Goal: Information Seeking & Learning: Find specific fact

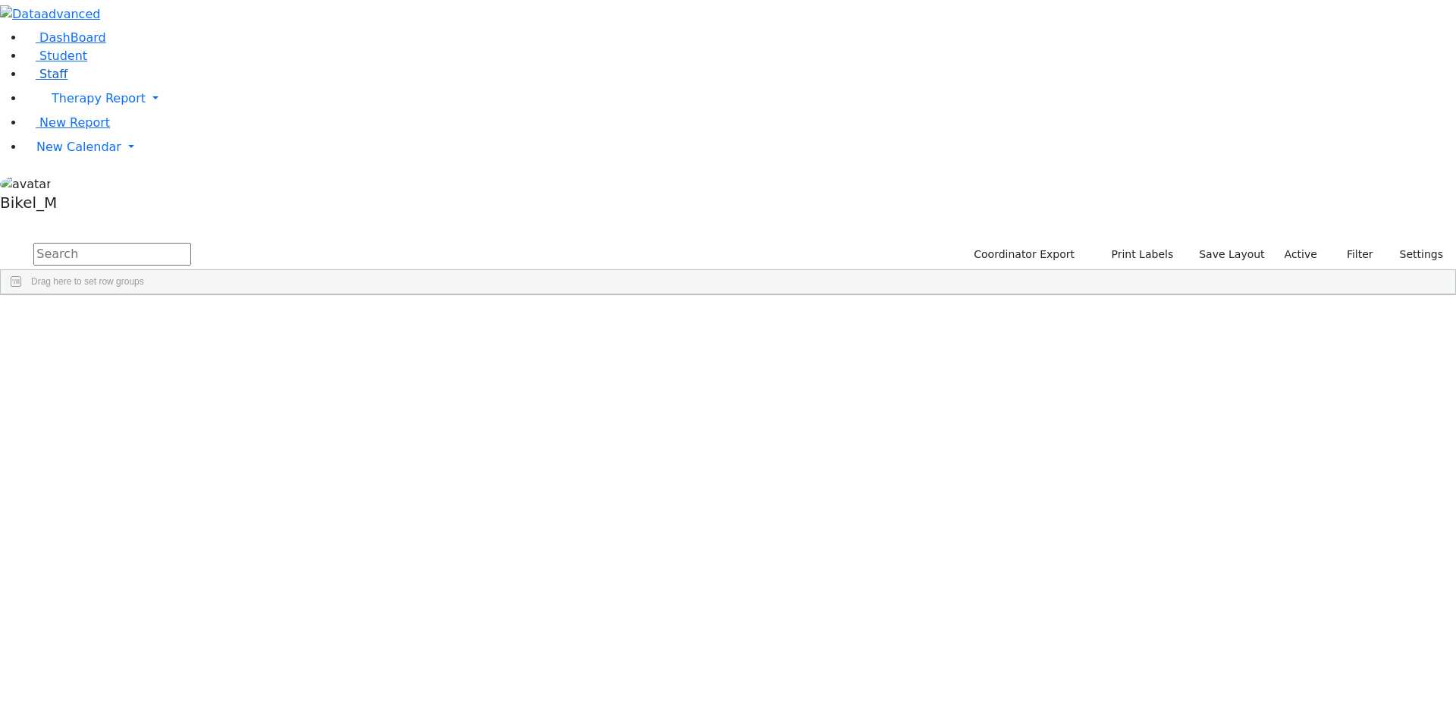
click at [68, 81] on link "Staff" at bounding box center [45, 74] width 43 height 14
click at [191, 243] on input "text" at bounding box center [112, 254] width 158 height 23
click at [175, 341] on div "Friedman (Gordon)" at bounding box center [131, 351] width 90 height 21
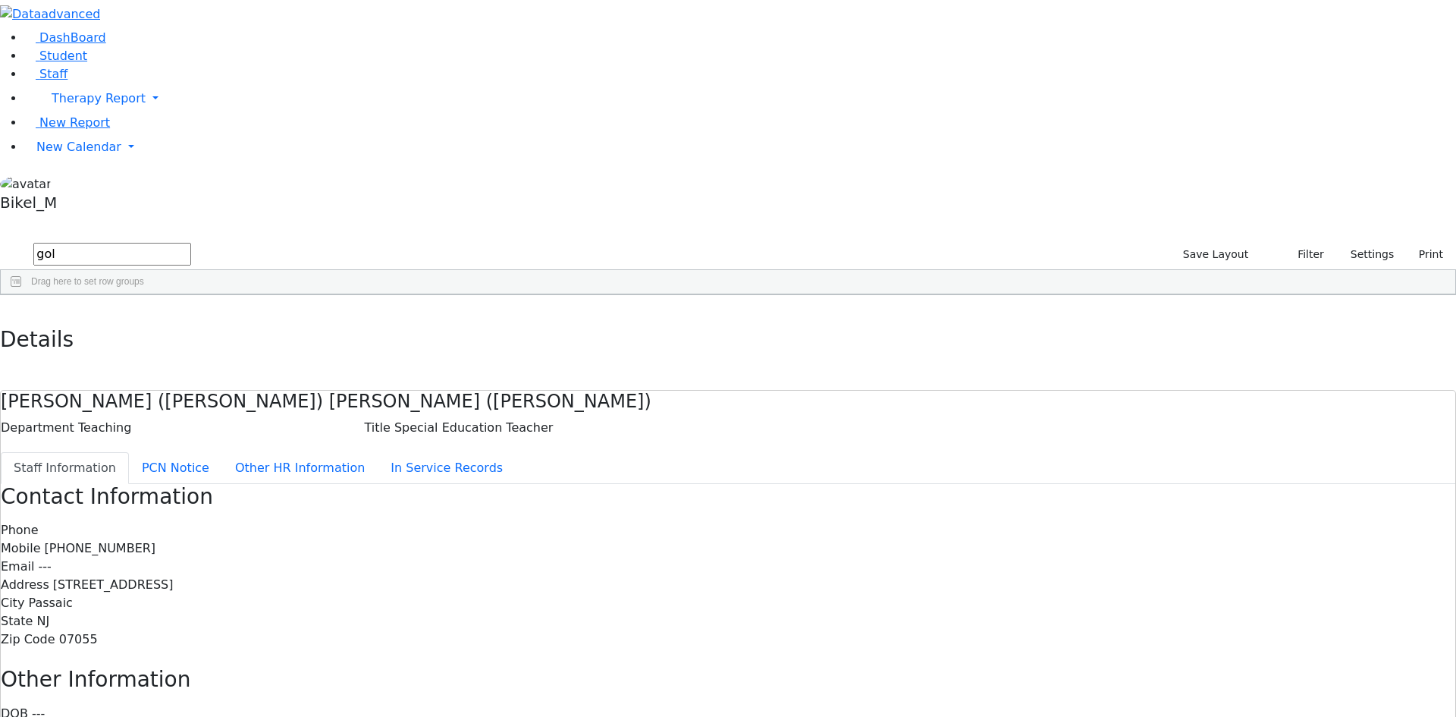
click at [291, 10] on div "DashBoard Student Staff Therapy Report Student Old Calendar Report" at bounding box center [728, 483] width 1456 height 967
click at [22, 295] on button "button" at bounding box center [11, 311] width 22 height 32
click at [175, 341] on div "Friedman (Gordon)" at bounding box center [131, 351] width 90 height 21
click at [375, 452] on button "Other HR Information" at bounding box center [299, 468] width 155 height 32
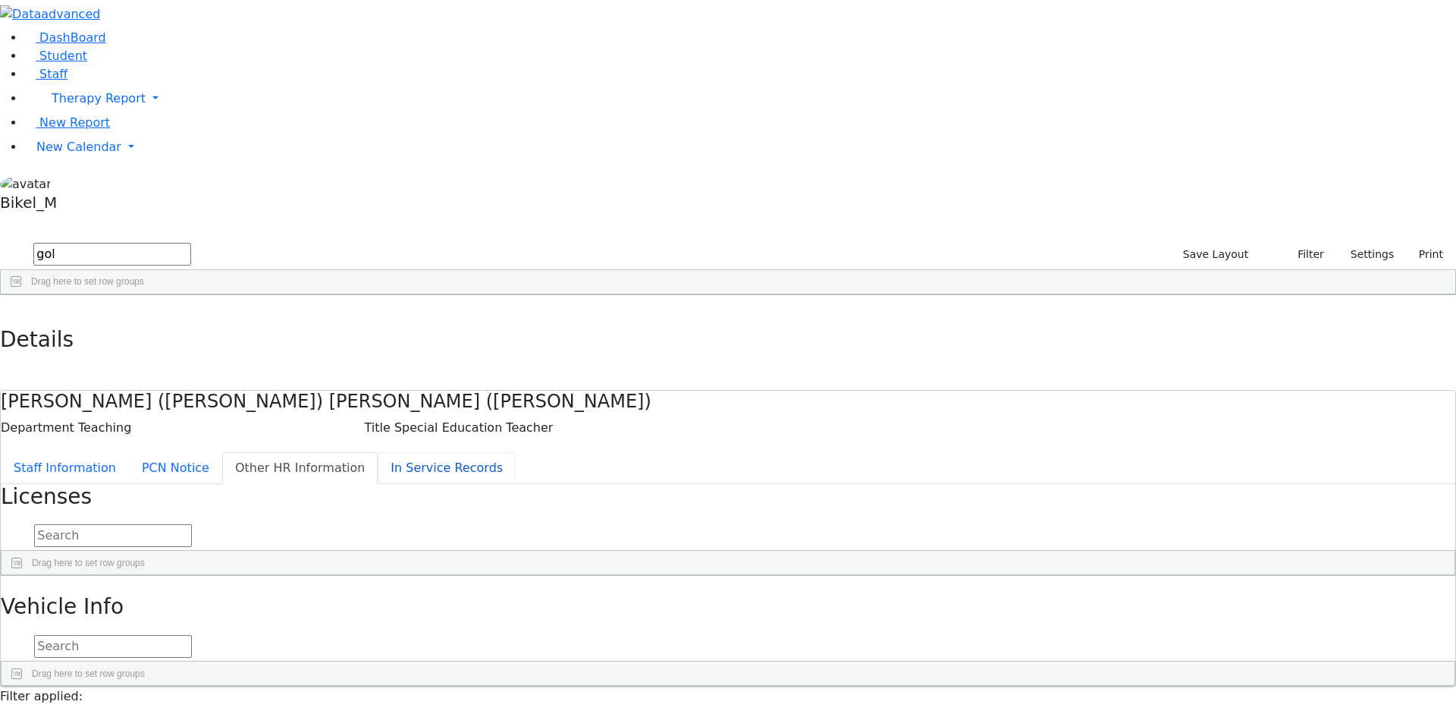
click at [407, 452] on button "In Service Records" at bounding box center [447, 468] width 138 height 32
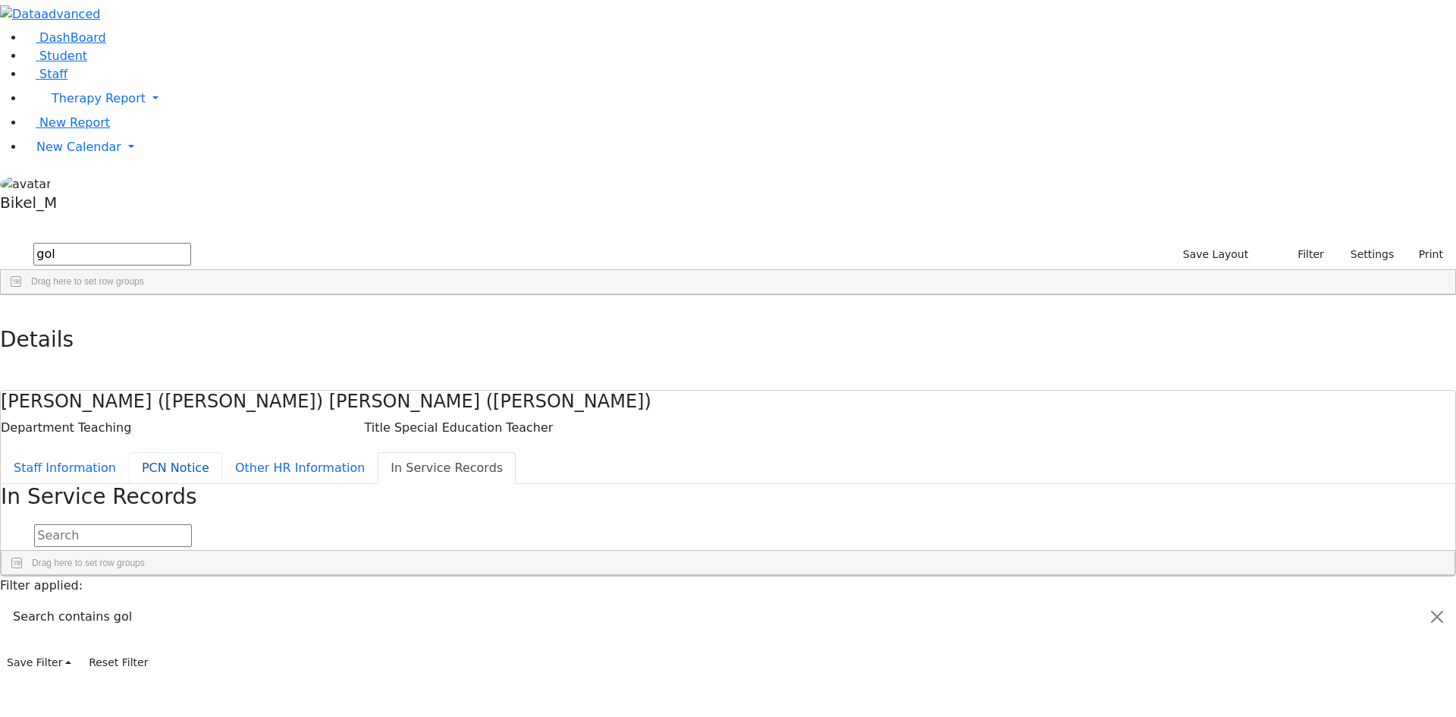
click at [222, 452] on button "PCN Notice" at bounding box center [175, 468] width 93 height 32
click at [443, 624] on div "New full time Special Education Teacher; Monday - Thursday from 8:45 - 3:00 and…" at bounding box center [341, 634] width 203 height 21
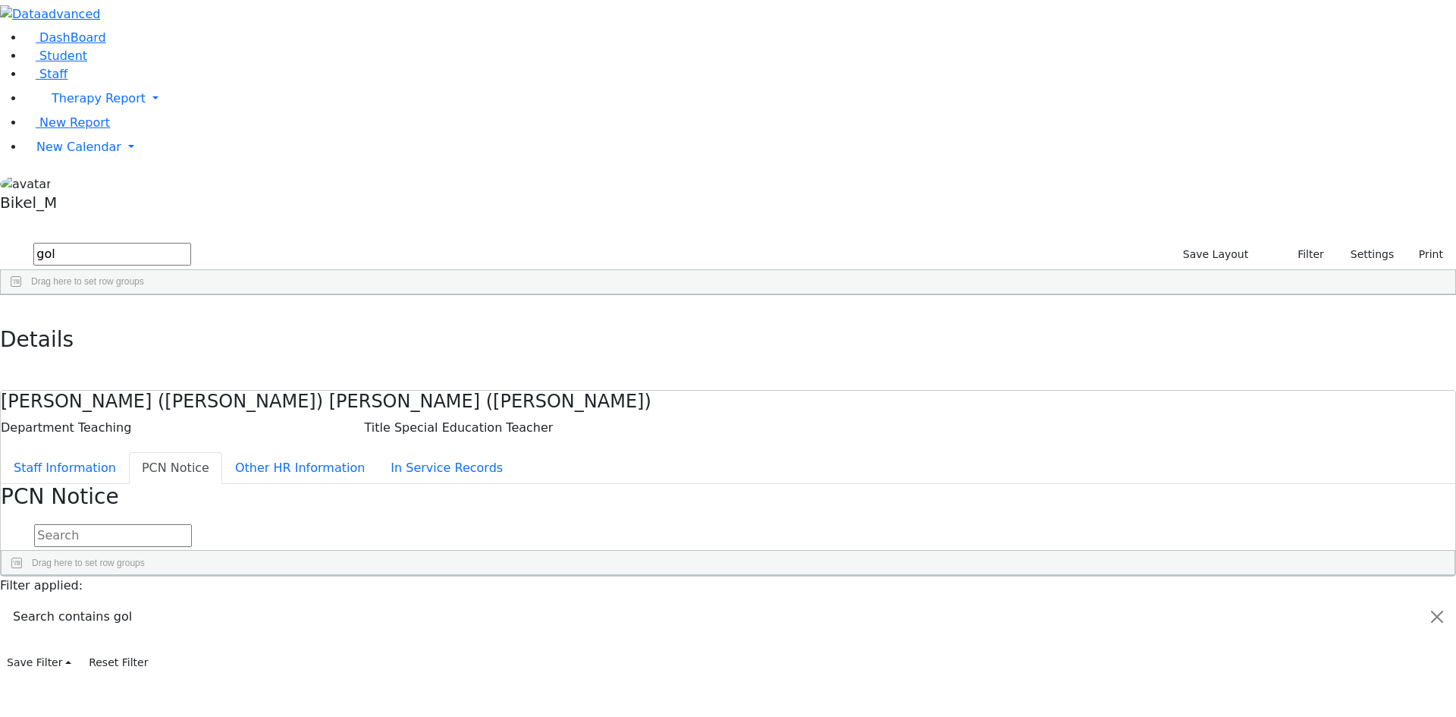
click at [807, 624] on div "New full time Special Education Teacher; Monday - Thursday from 8:45 - 3:00 and…" at bounding box center [678, 634] width 1353 height 21
click at [129, 452] on button "Staff Information" at bounding box center [65, 468] width 128 height 32
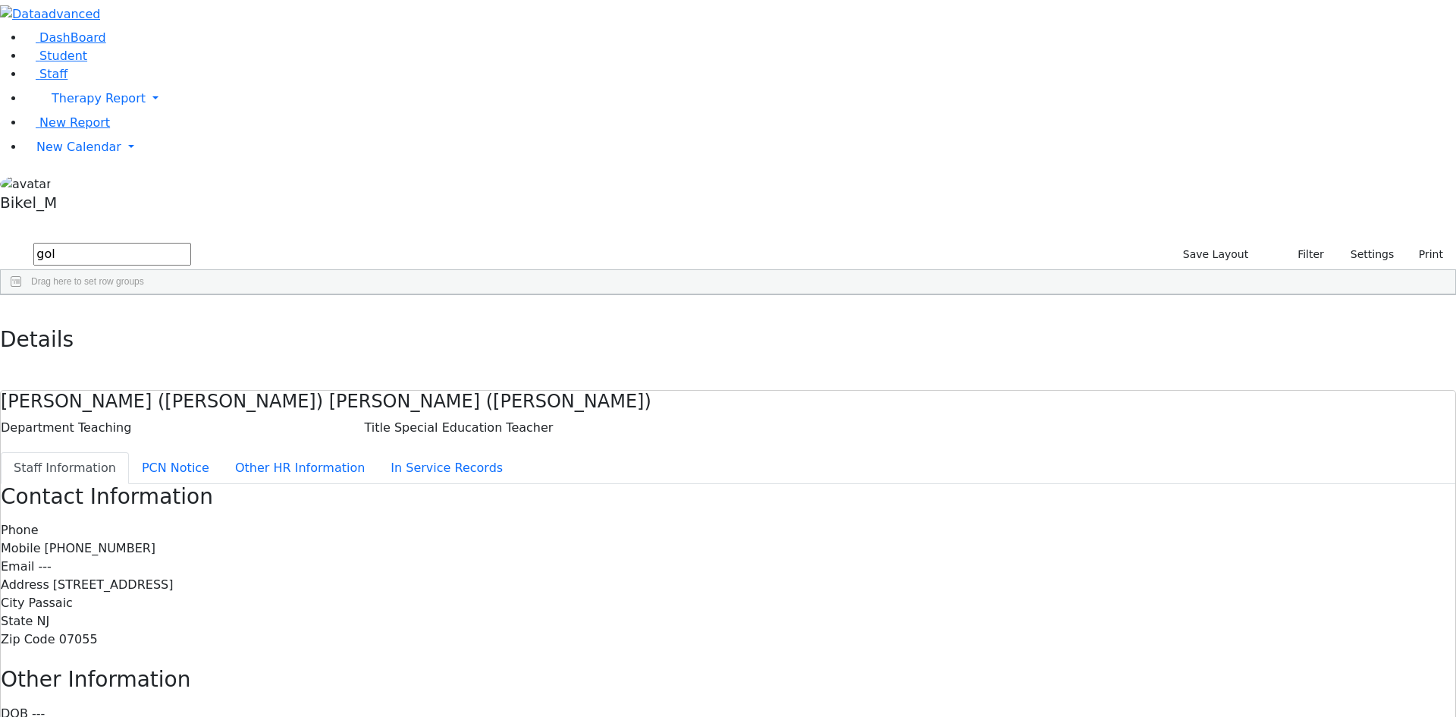
click at [278, 24] on div "DashBoard Student Staff Therapy Report Student Old Calendar Report" at bounding box center [728, 483] width 1456 height 967
click at [22, 295] on button "button" at bounding box center [11, 311] width 22 height 32
click at [284, 270] on div "Drag here to set row groups" at bounding box center [728, 282] width 1455 height 24
click at [191, 243] on input "gol" at bounding box center [112, 254] width 158 height 23
drag, startPoint x: 265, startPoint y: 61, endPoint x: 181, endPoint y: 72, distance: 85.7
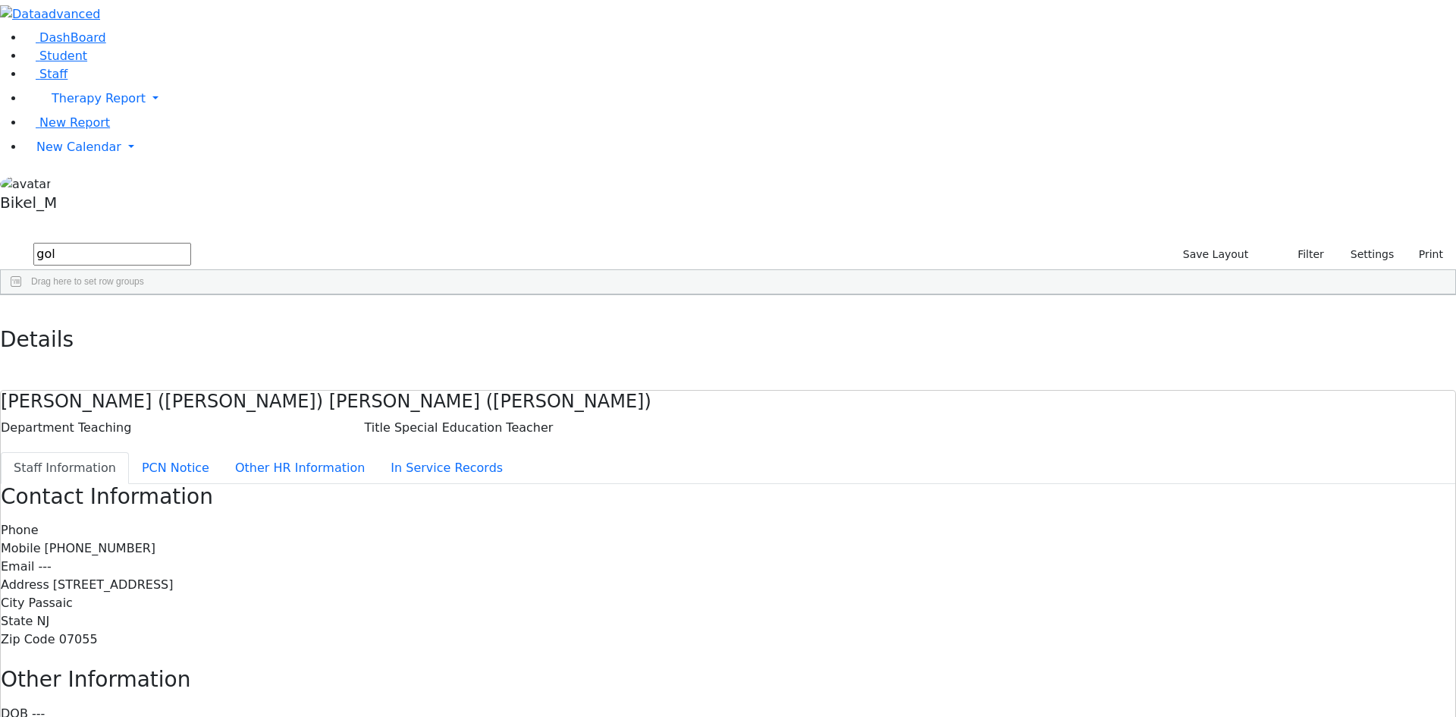
click at [181, 240] on form "gol" at bounding box center [95, 254] width 191 height 29
click at [175, 383] on div "Golombeck" at bounding box center [131, 393] width 90 height 21
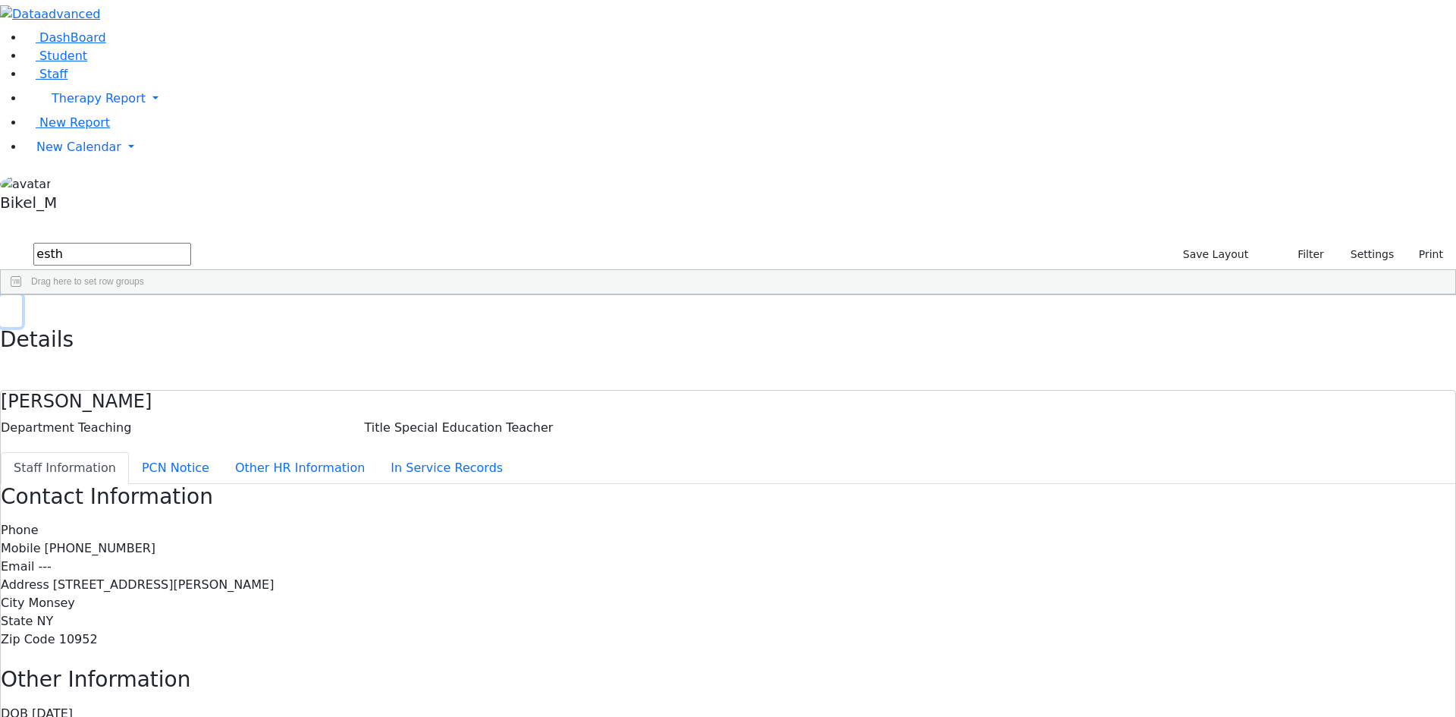
click at [22, 295] on button "button" at bounding box center [11, 311] width 22 height 32
drag, startPoint x: 250, startPoint y: 56, endPoint x: 203, endPoint y: 56, distance: 47.8
click at [191, 243] on input "esth" at bounding box center [112, 254] width 158 height 23
type input "26+"
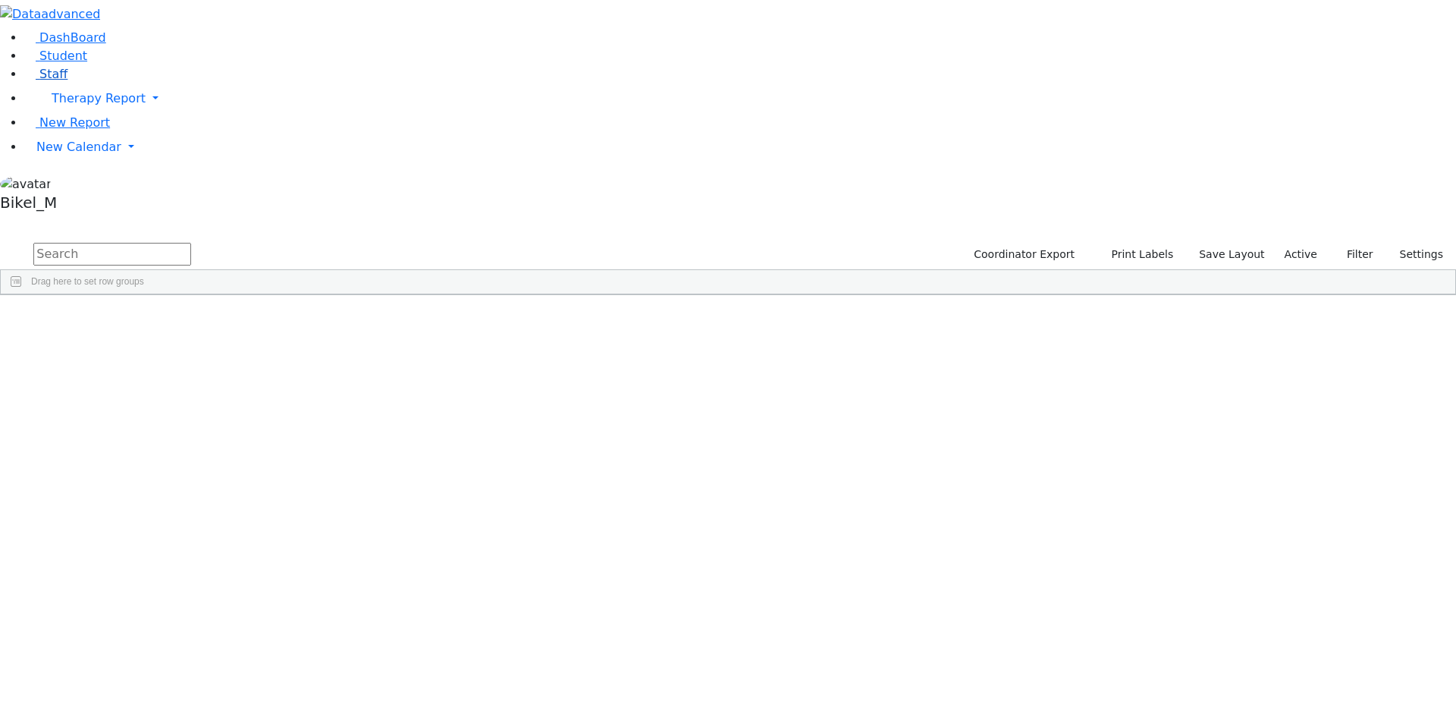
click at [54, 81] on span "Staff" at bounding box center [53, 74] width 28 height 14
click at [191, 243] on input "text" at bounding box center [112, 254] width 158 height 23
